Goal: Task Accomplishment & Management: Complete application form

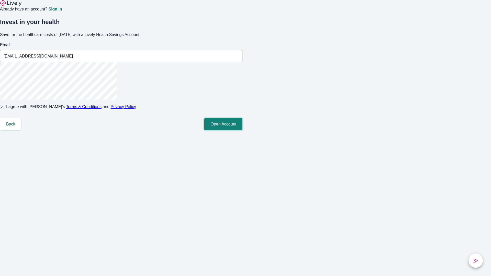
click at [242, 130] on button "Open Account" at bounding box center [223, 124] width 38 height 12
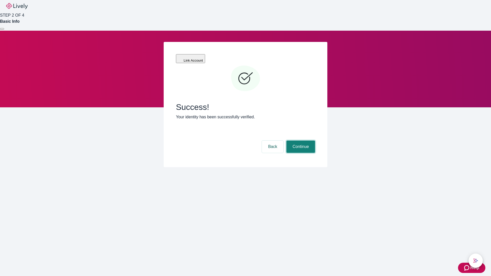
click at [300, 141] on button "Continue" at bounding box center [300, 147] width 29 height 12
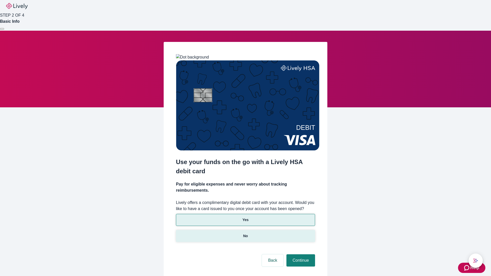
click at [245, 233] on p "No" at bounding box center [245, 235] width 5 height 5
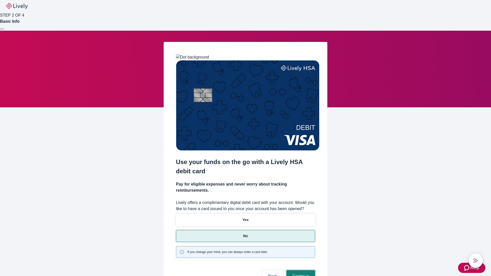
click at [300, 270] on button "Continue" at bounding box center [300, 276] width 29 height 12
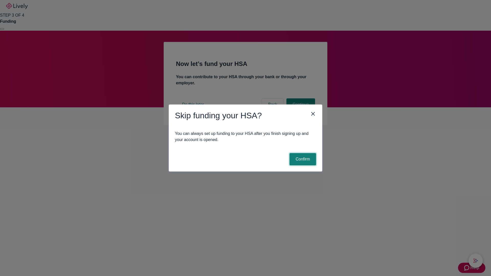
click at [302, 159] on button "Confirm" at bounding box center [302, 159] width 27 height 12
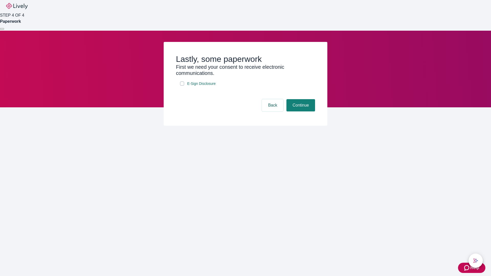
click at [182, 86] on input "E-Sign Disclosure" at bounding box center [182, 84] width 4 height 4
checkbox input "true"
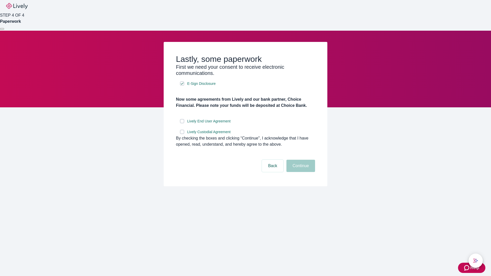
click at [182, 123] on input "Lively End User Agreement" at bounding box center [182, 121] width 4 height 4
checkbox input "true"
click at [182, 134] on input "Lively Custodial Agreement" at bounding box center [182, 132] width 4 height 4
checkbox input "true"
click at [300, 172] on button "Continue" at bounding box center [300, 166] width 29 height 12
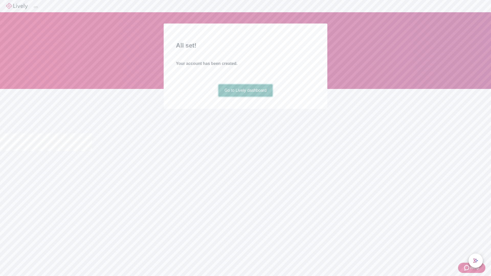
click at [245, 97] on link "Go to Lively dashboard" at bounding box center [245, 90] width 54 height 12
